Goal: Contribute content

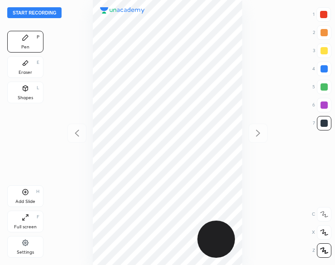
scroll to position [265, 190]
click at [30, 13] on button "Start recording" at bounding box center [34, 12] width 54 height 11
click at [23, 87] on icon at bounding box center [25, 87] width 5 height 1
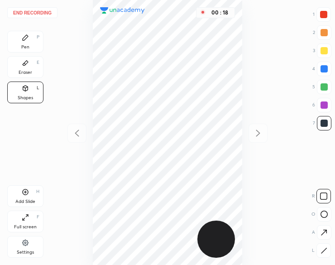
click at [26, 43] on div "Pen P" at bounding box center [25, 42] width 36 height 22
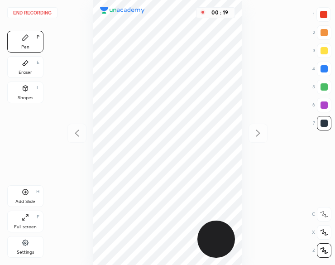
click at [323, 16] on div at bounding box center [323, 14] width 7 height 7
click at [324, 17] on div at bounding box center [323, 14] width 7 height 7
click at [325, 16] on div at bounding box center [323, 14] width 7 height 7
click at [22, 186] on div "Add Slide H" at bounding box center [25, 196] width 36 height 22
click at [42, 11] on button "End recording" at bounding box center [32, 12] width 50 height 11
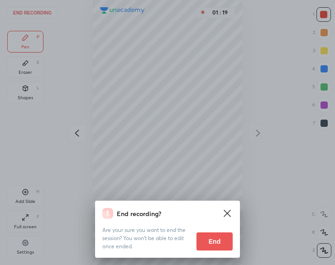
click at [208, 242] on button "End" at bounding box center [215, 241] width 36 height 18
